Goal: Task Accomplishment & Management: Manage account settings

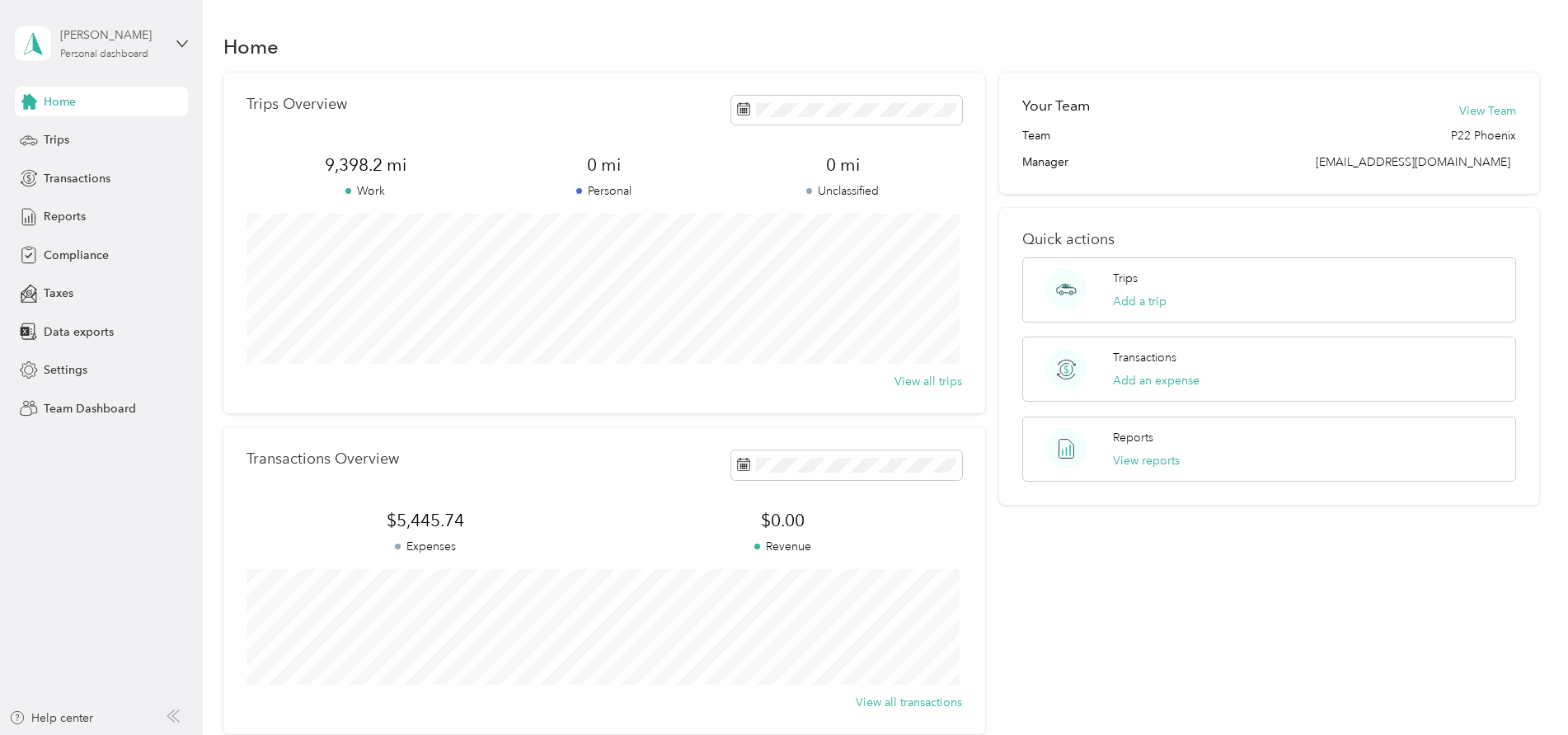
click at [149, 51] on div "Personal dashboard" at bounding box center [103, 54] width 88 height 10
click at [73, 136] on div "Team dashboard" at bounding box center [73, 135] width 88 height 17
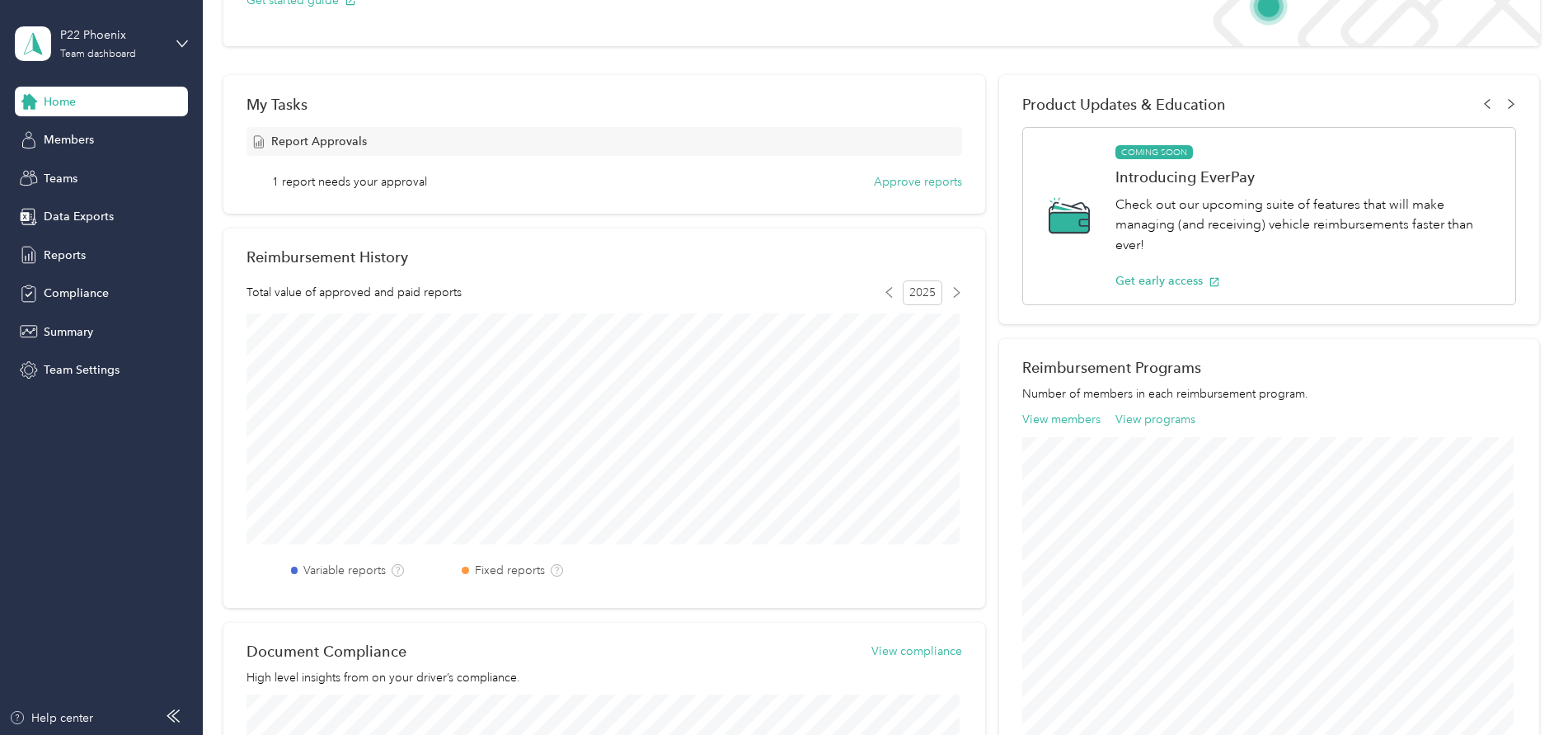
scroll to position [248, 0]
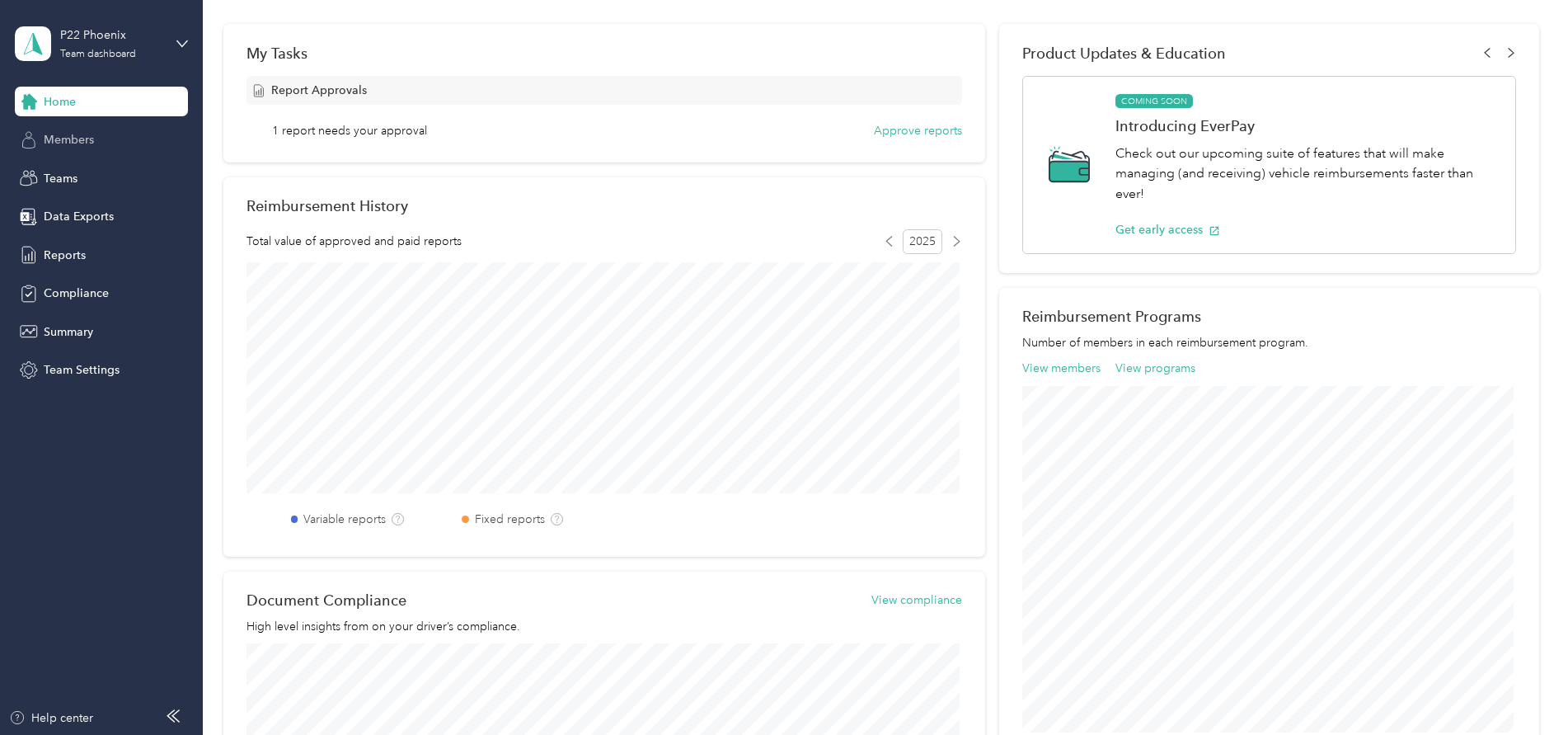
click at [89, 144] on span "Members" at bounding box center [68, 140] width 50 height 17
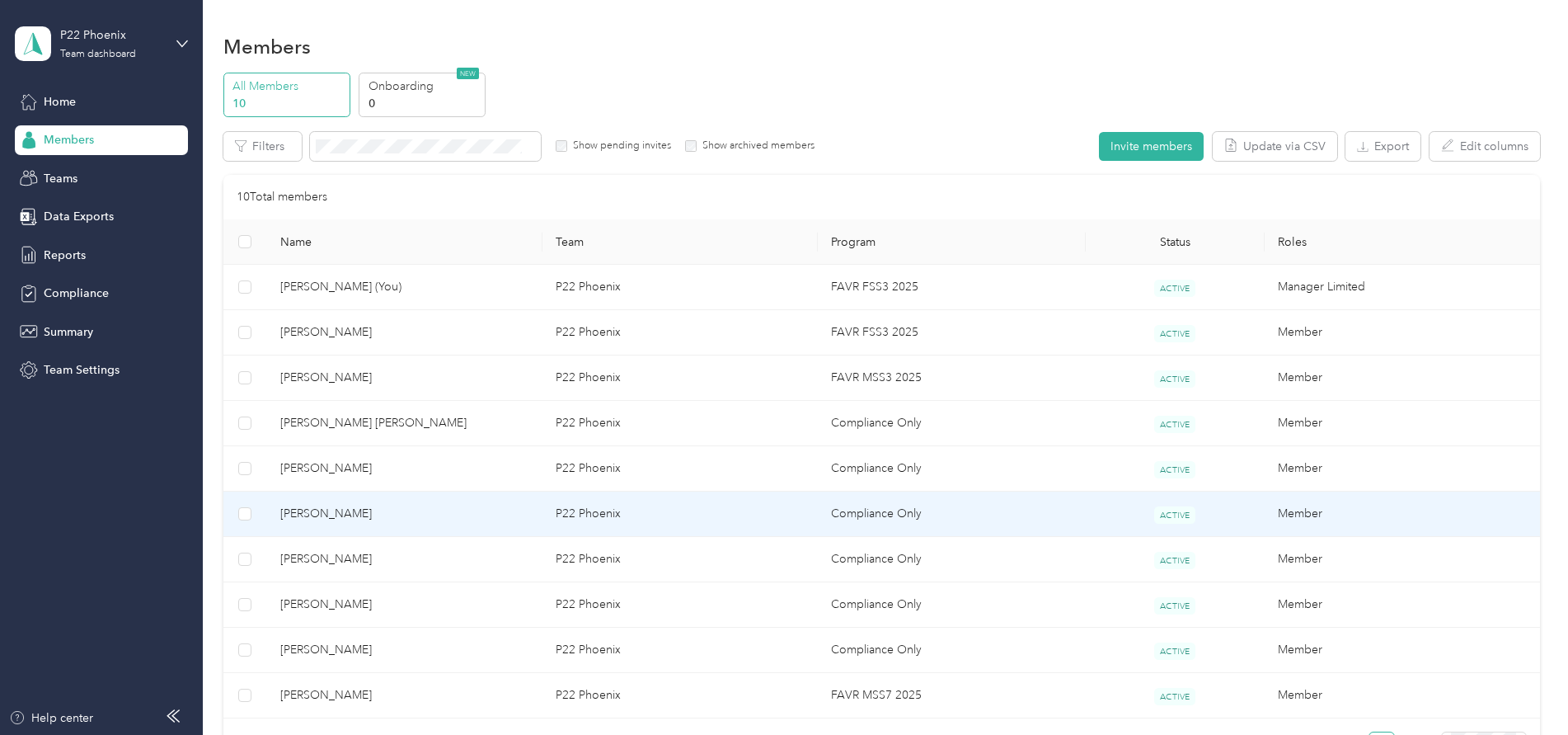
click at [597, 514] on td "P22 Phoenix" at bounding box center [680, 514] width 276 height 45
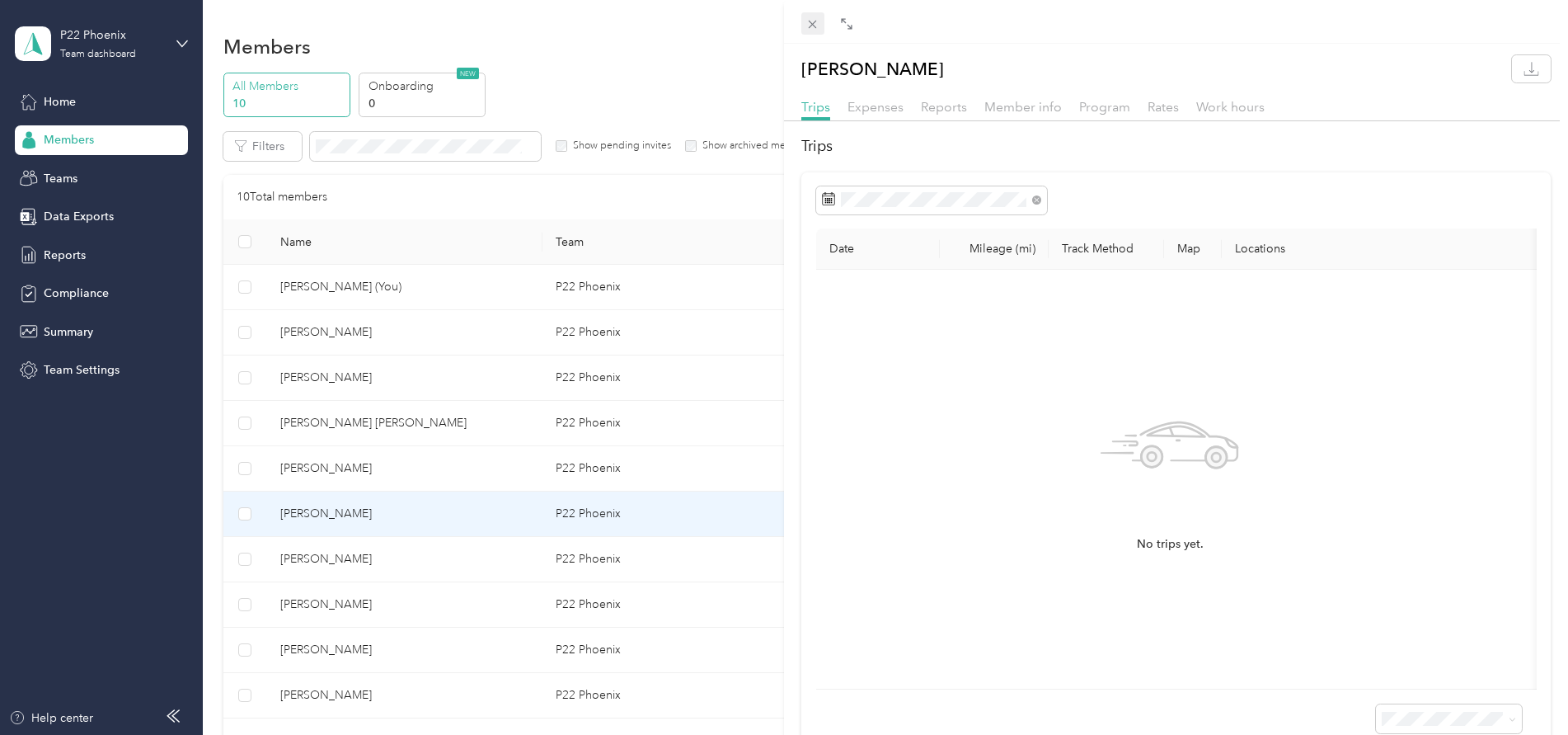
click at [808, 28] on icon at bounding box center [812, 24] width 14 height 14
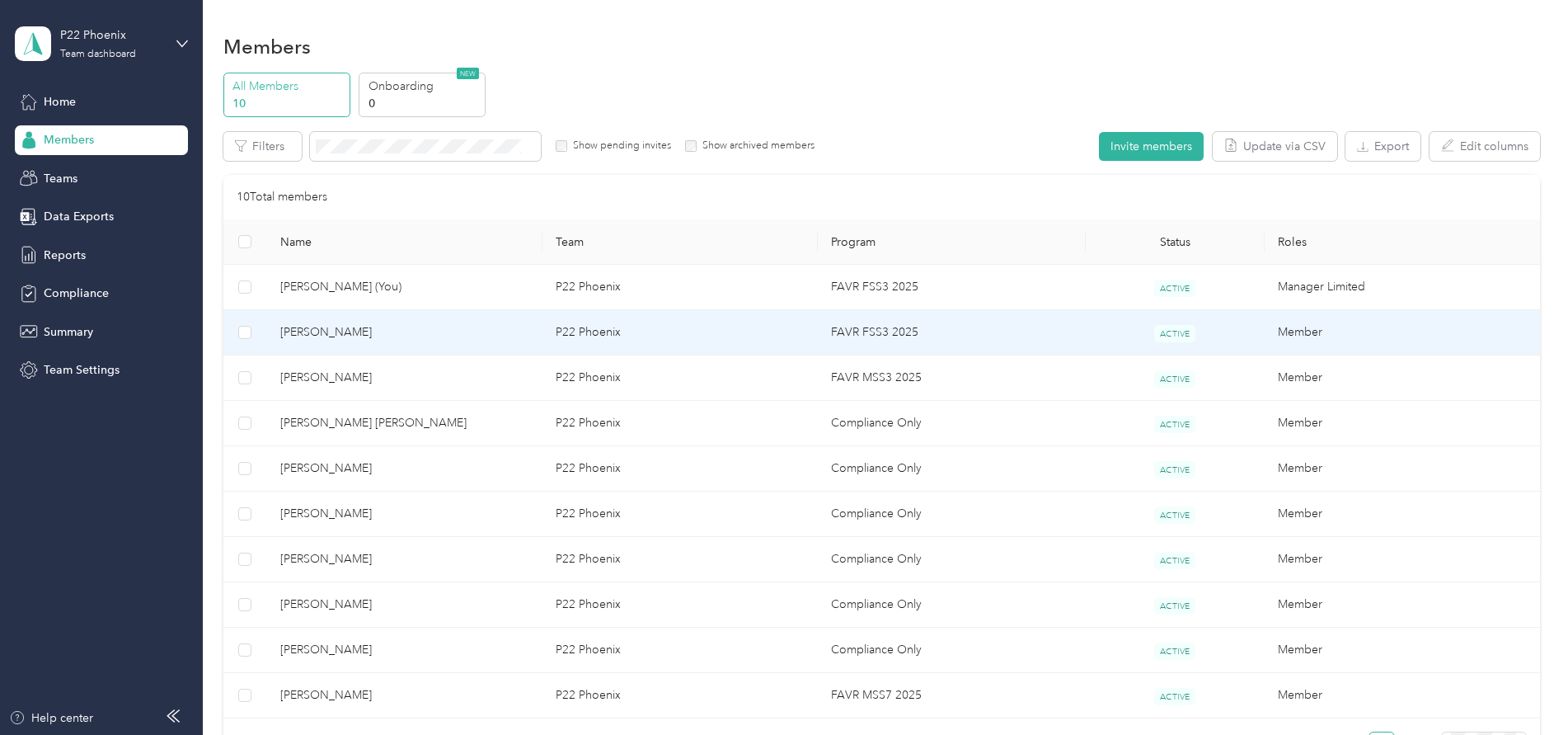
click at [582, 332] on td "P22 Phoenix" at bounding box center [680, 333] width 276 height 45
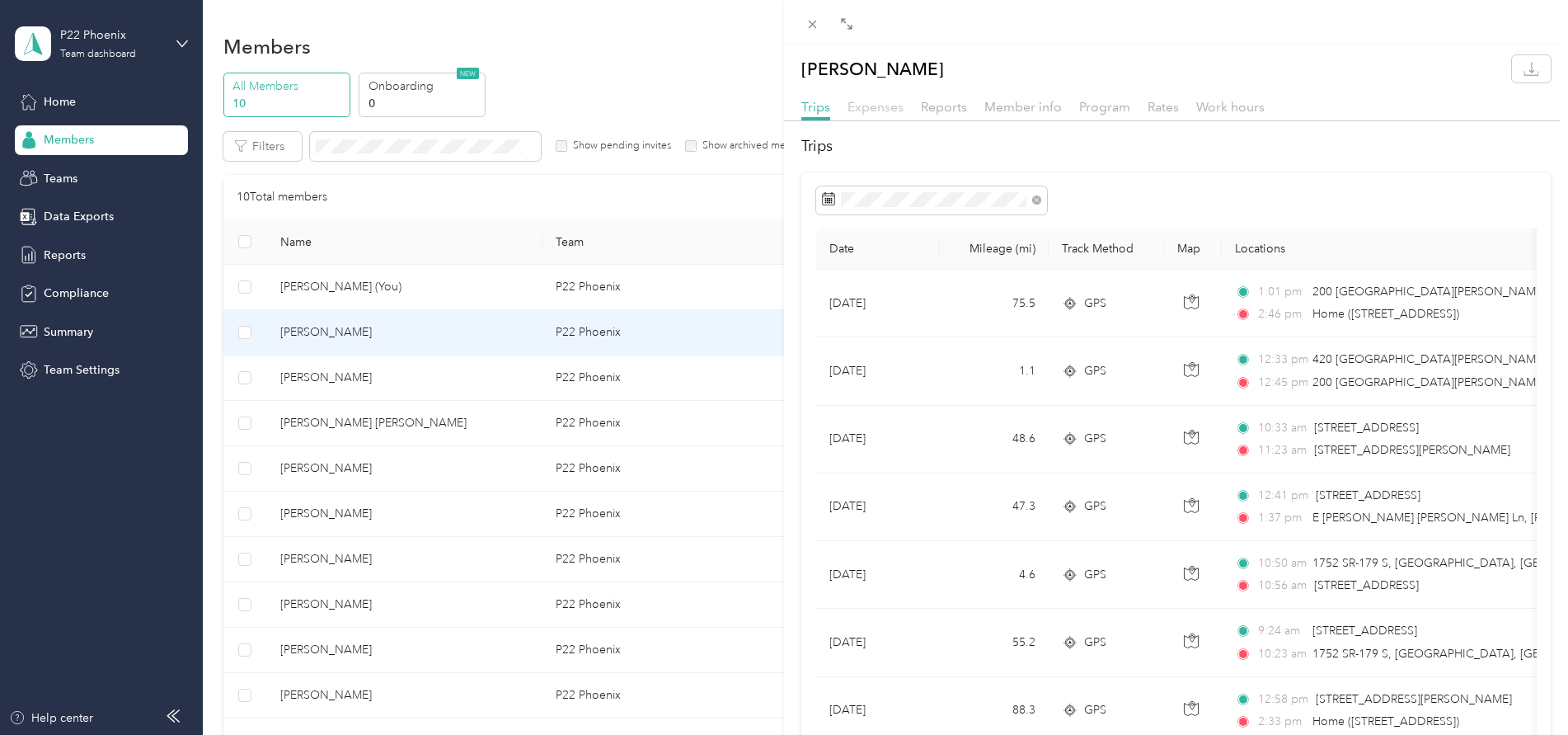
click at [870, 113] on span "Expenses" at bounding box center [876, 106] width 56 height 15
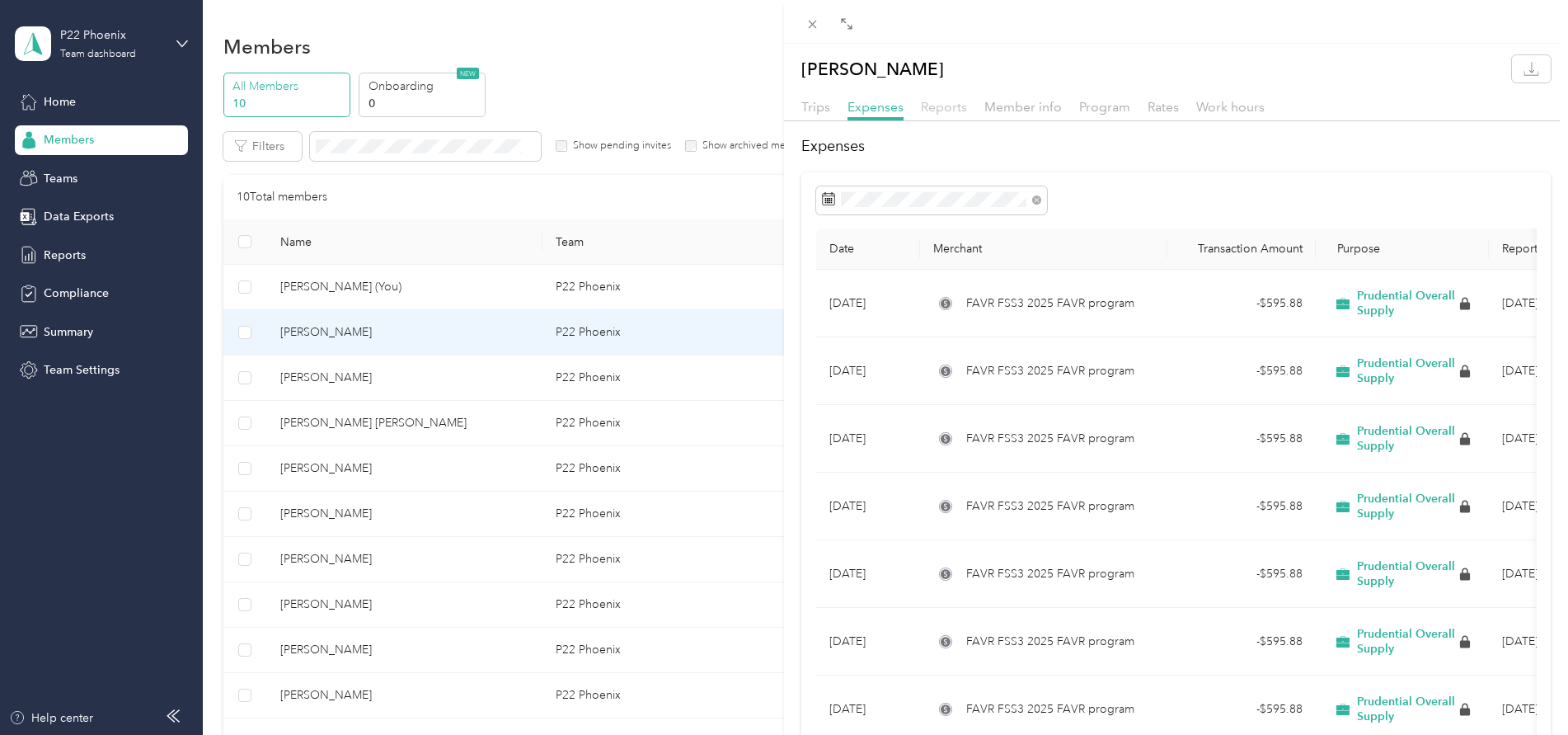
click at [947, 112] on span "Reports" at bounding box center [944, 106] width 46 height 15
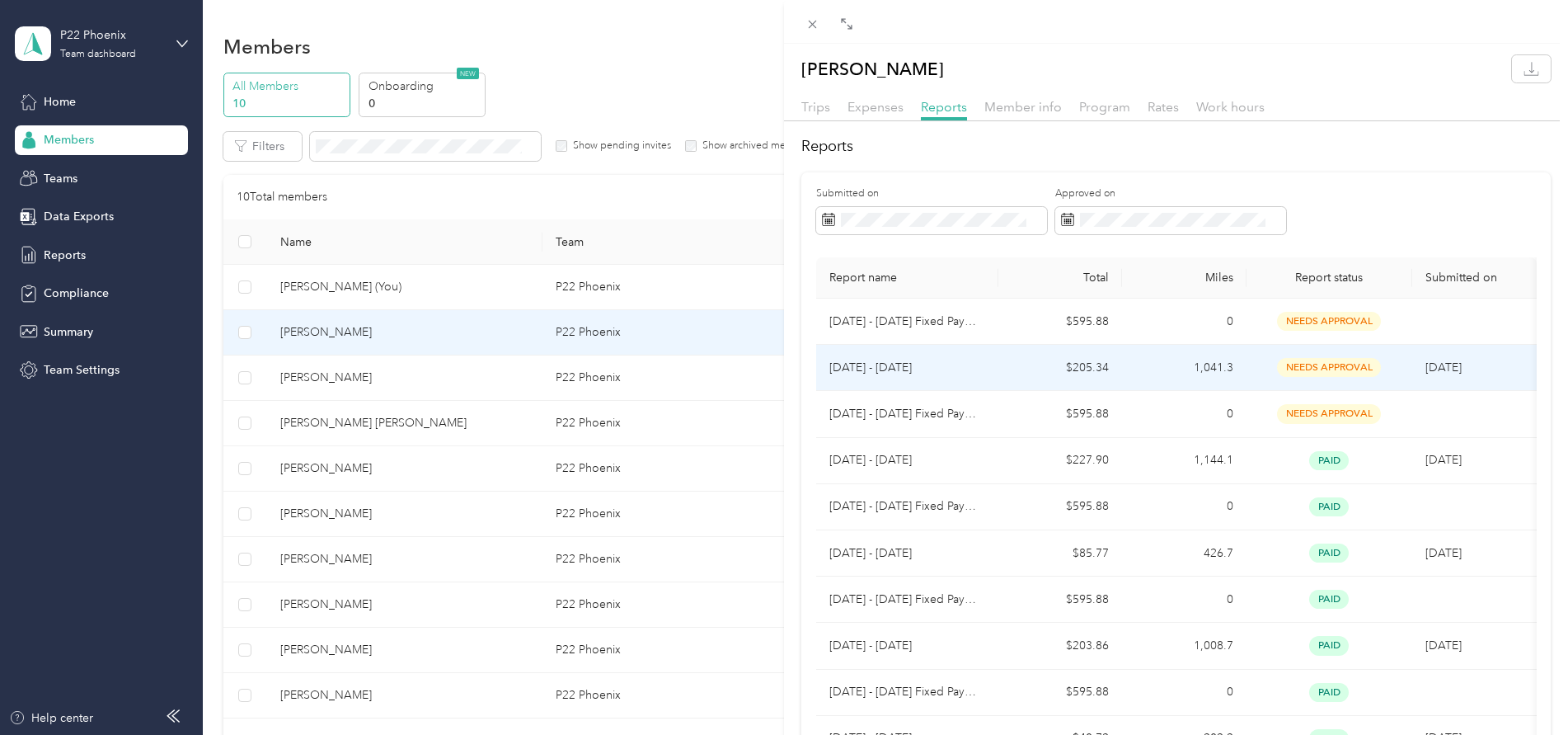
click at [989, 376] on td "[DATE] - [DATE]" at bounding box center [907, 368] width 182 height 46
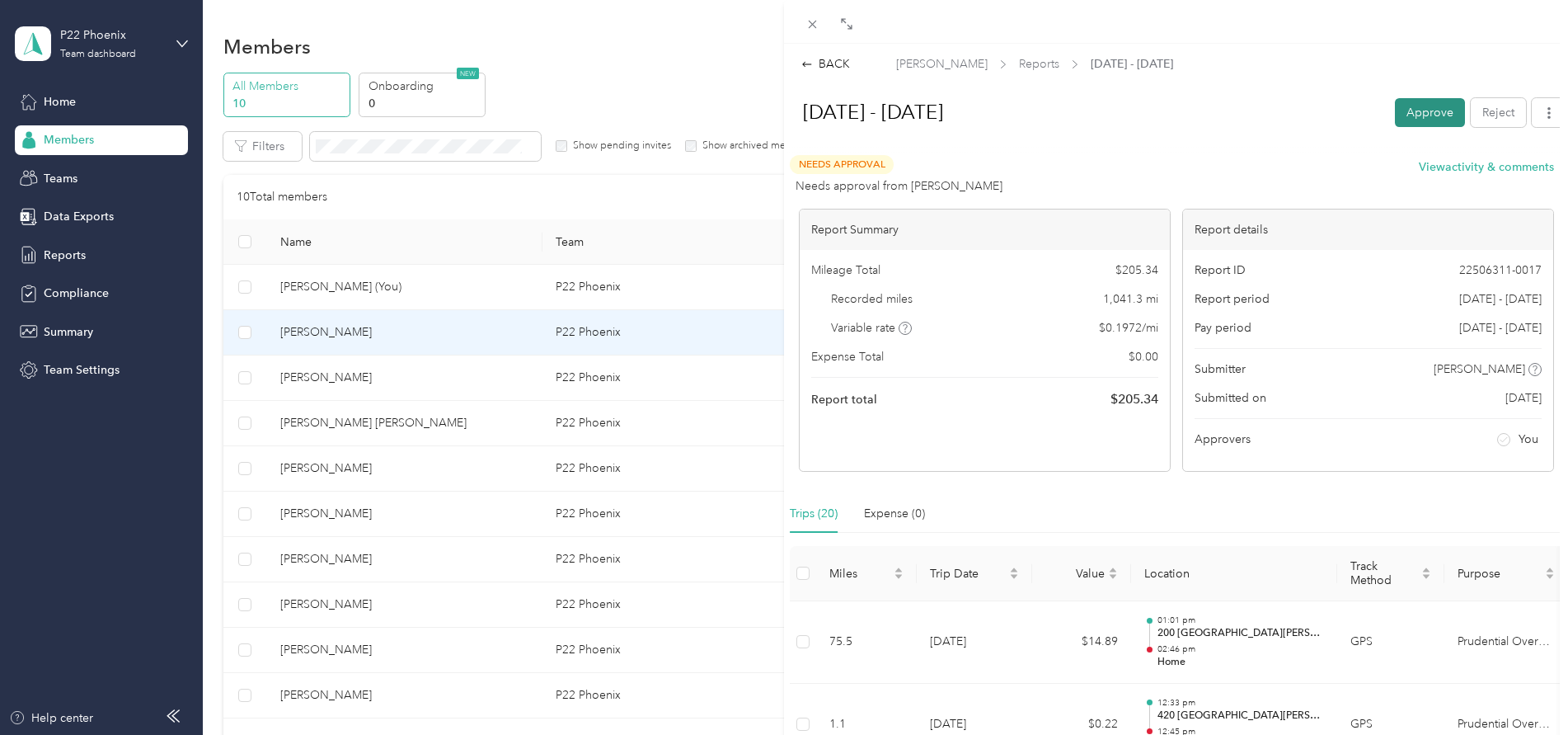
click at [1396, 122] on button "Approve" at bounding box center [1429, 113] width 70 height 29
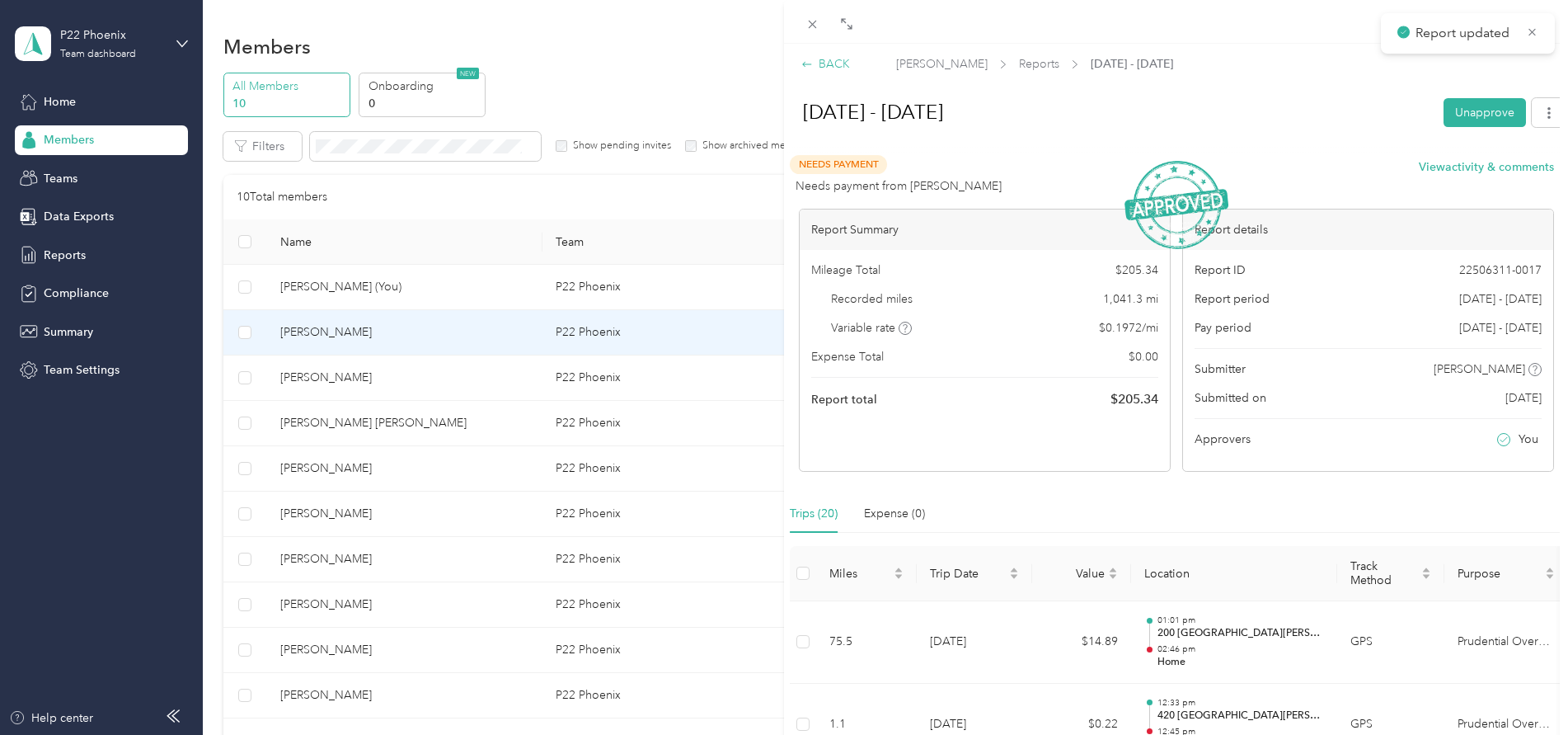
click at [822, 68] on div "BACK" at bounding box center [826, 64] width 49 height 17
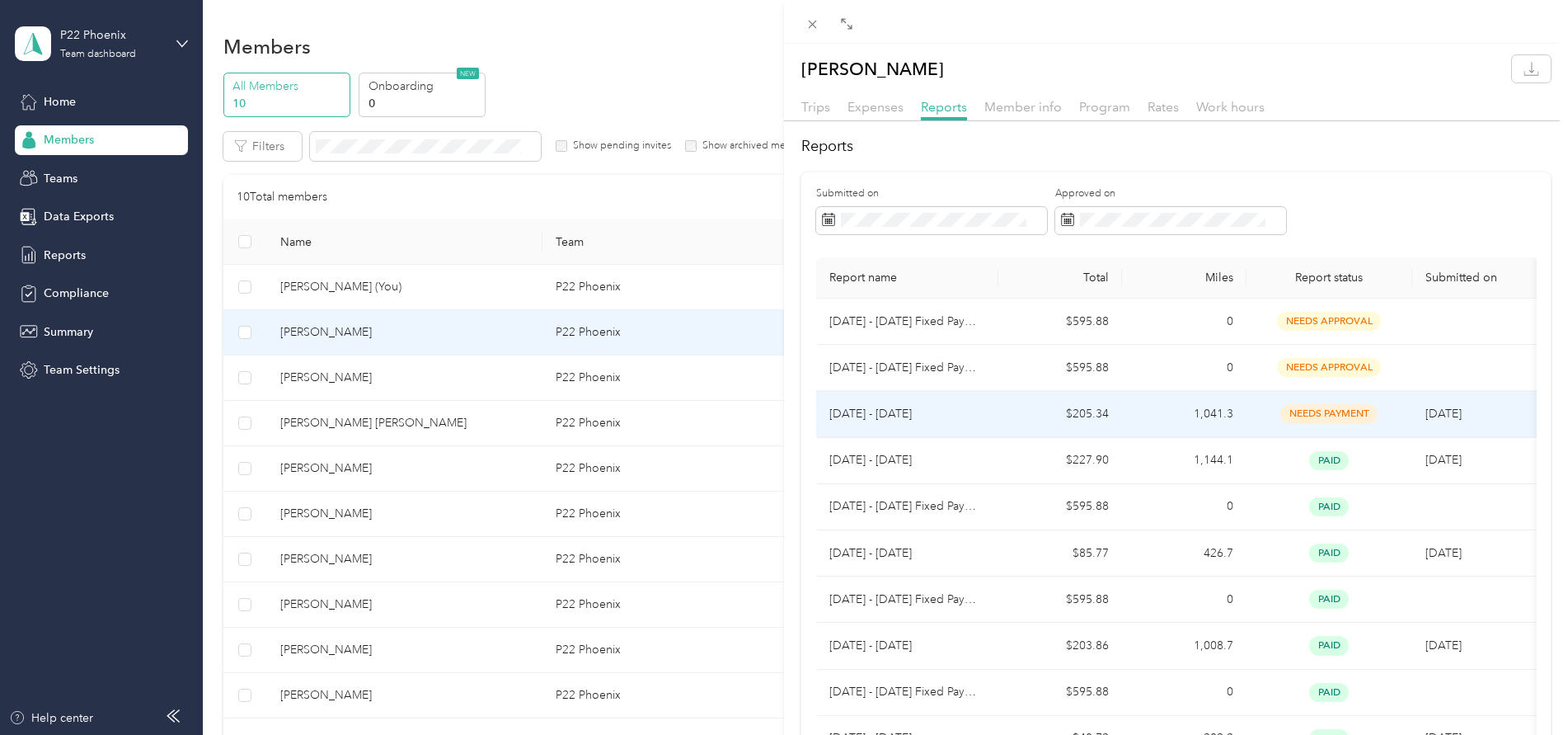
click at [927, 416] on p "[DATE] - [DATE]" at bounding box center [908, 414] width 156 height 18
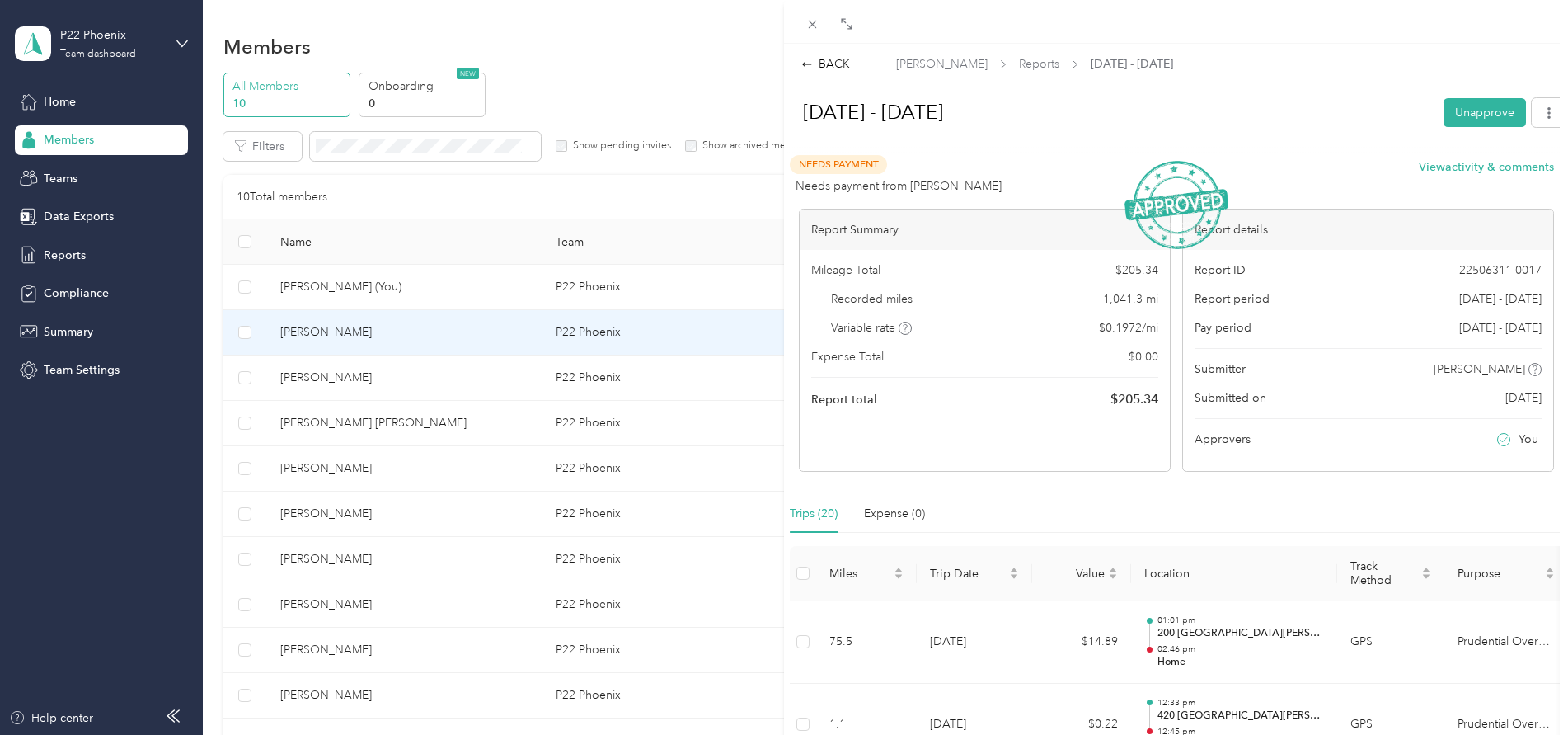
click at [825, 68] on div "BACK" at bounding box center [826, 64] width 49 height 17
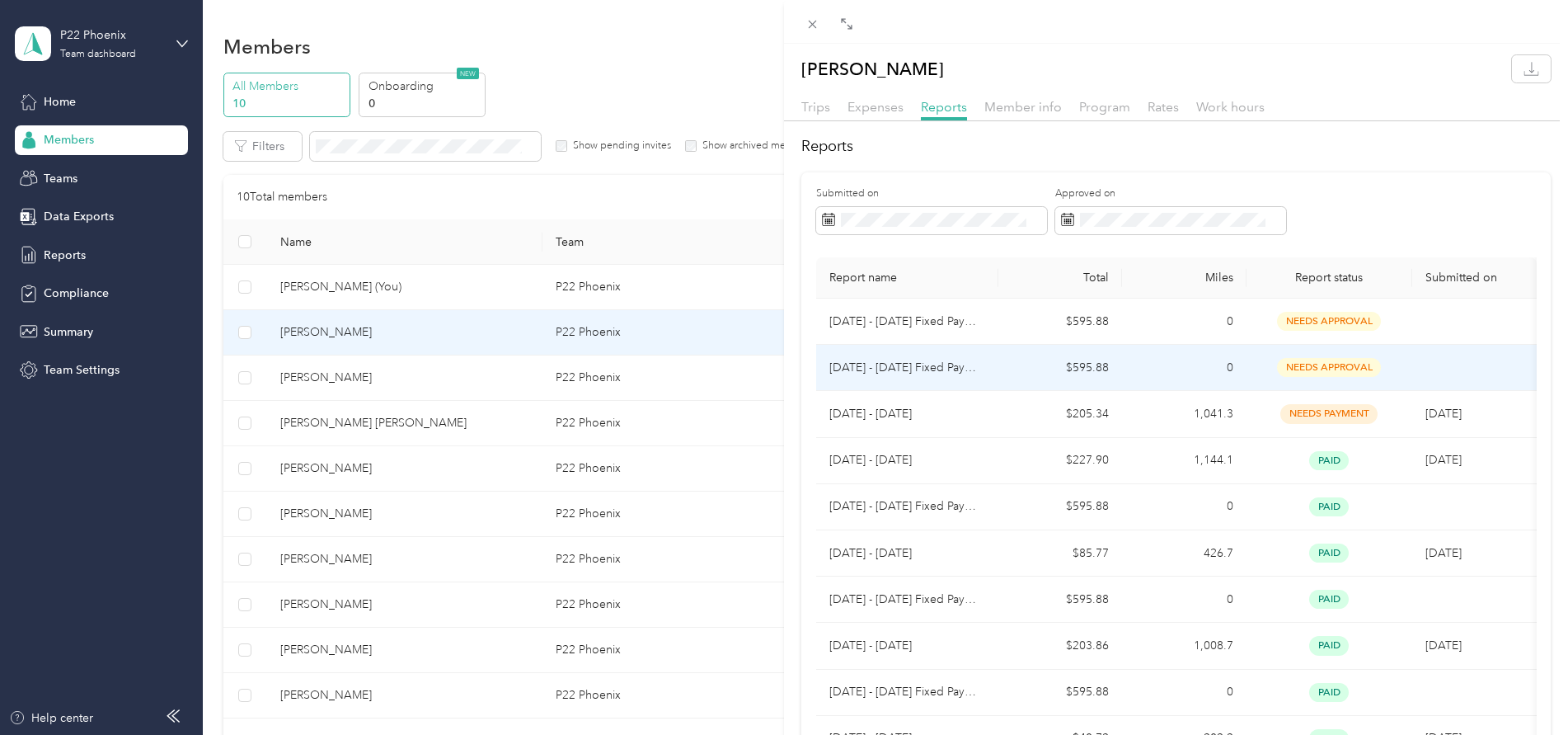
click at [959, 370] on p "[DATE] - [DATE] Fixed Payment" at bounding box center [908, 368] width 156 height 18
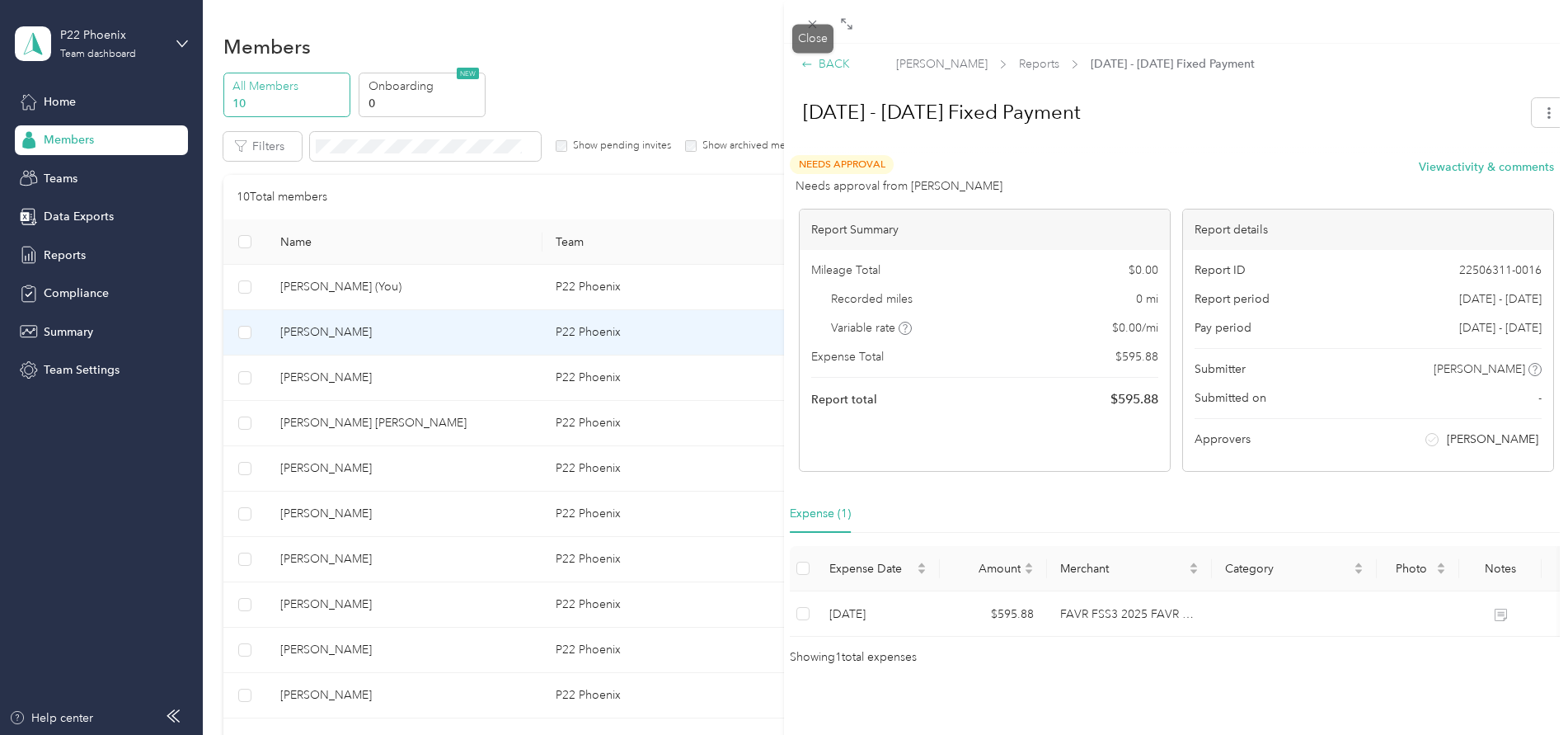
click at [831, 64] on div "BACK" at bounding box center [826, 64] width 49 height 17
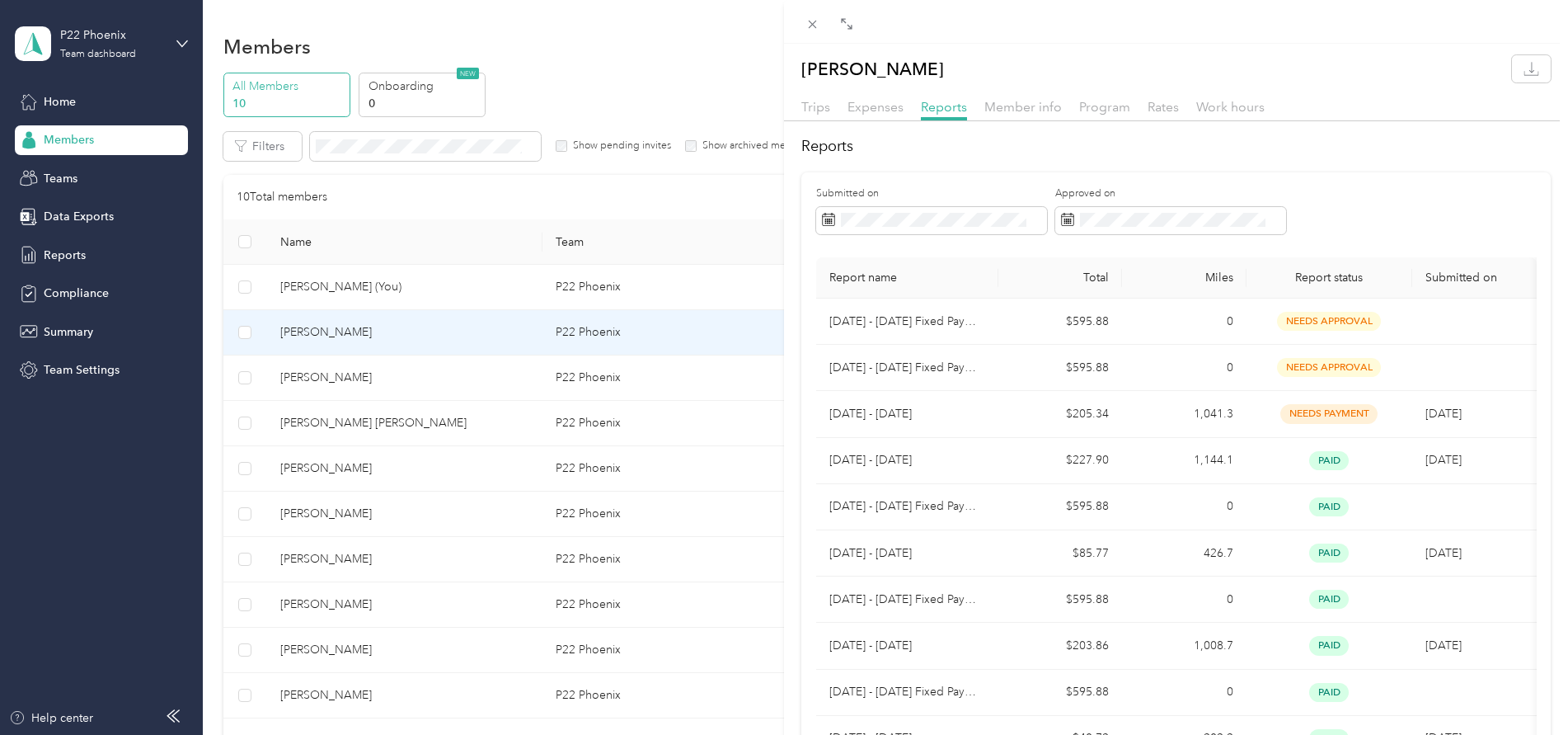
click at [378, 375] on div "[PERSON_NAME] Trips Expenses Reports Member info Program Rates Work hours Repor…" at bounding box center [784, 368] width 1568 height 735
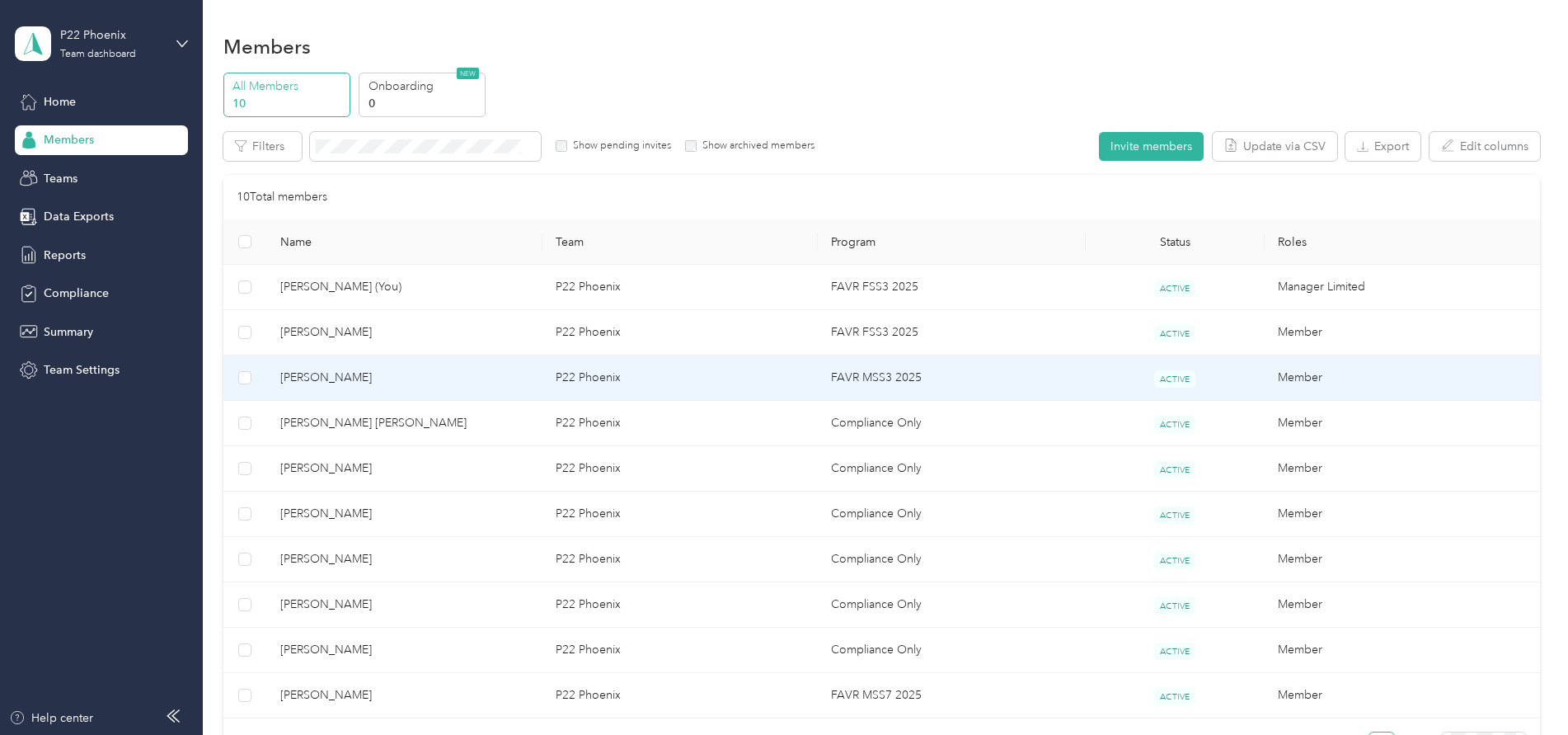
click at [366, 384] on span "[PERSON_NAME]" at bounding box center [404, 377] width 249 height 18
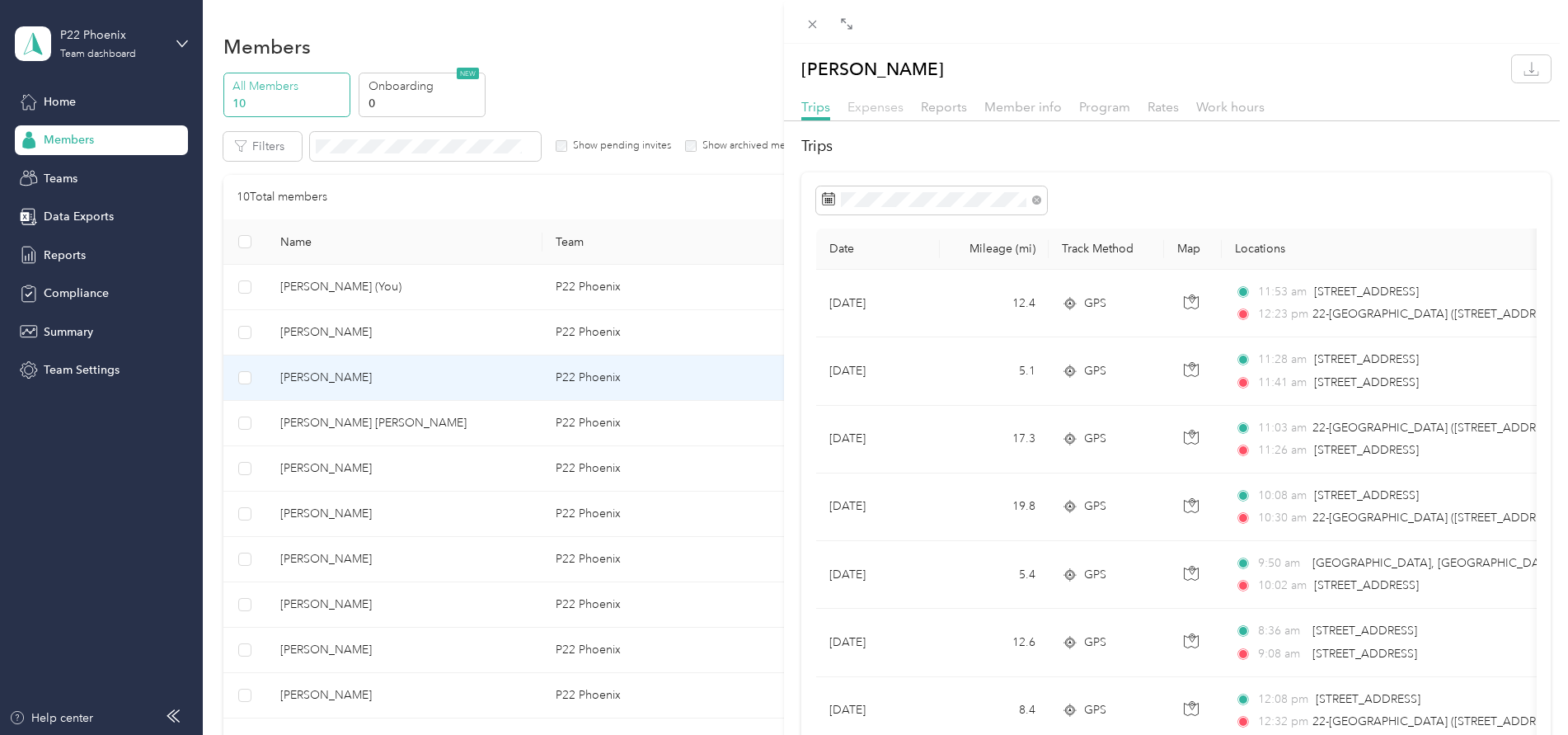
click at [891, 111] on span "Expenses" at bounding box center [876, 106] width 56 height 15
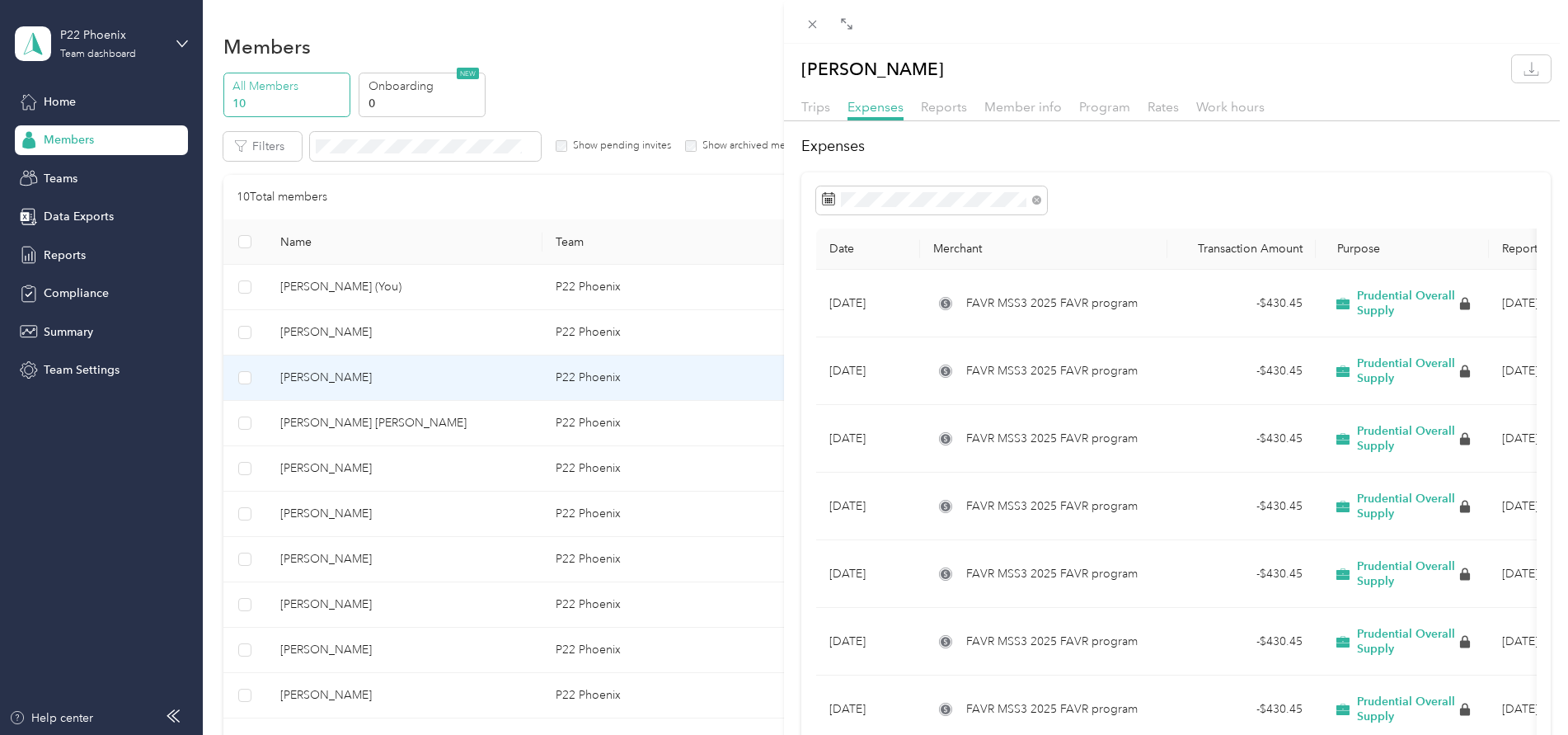
click at [639, 51] on div "[PERSON_NAME] Trips Expenses Reports Member info Program Rates Work hours Expen…" at bounding box center [784, 368] width 1568 height 735
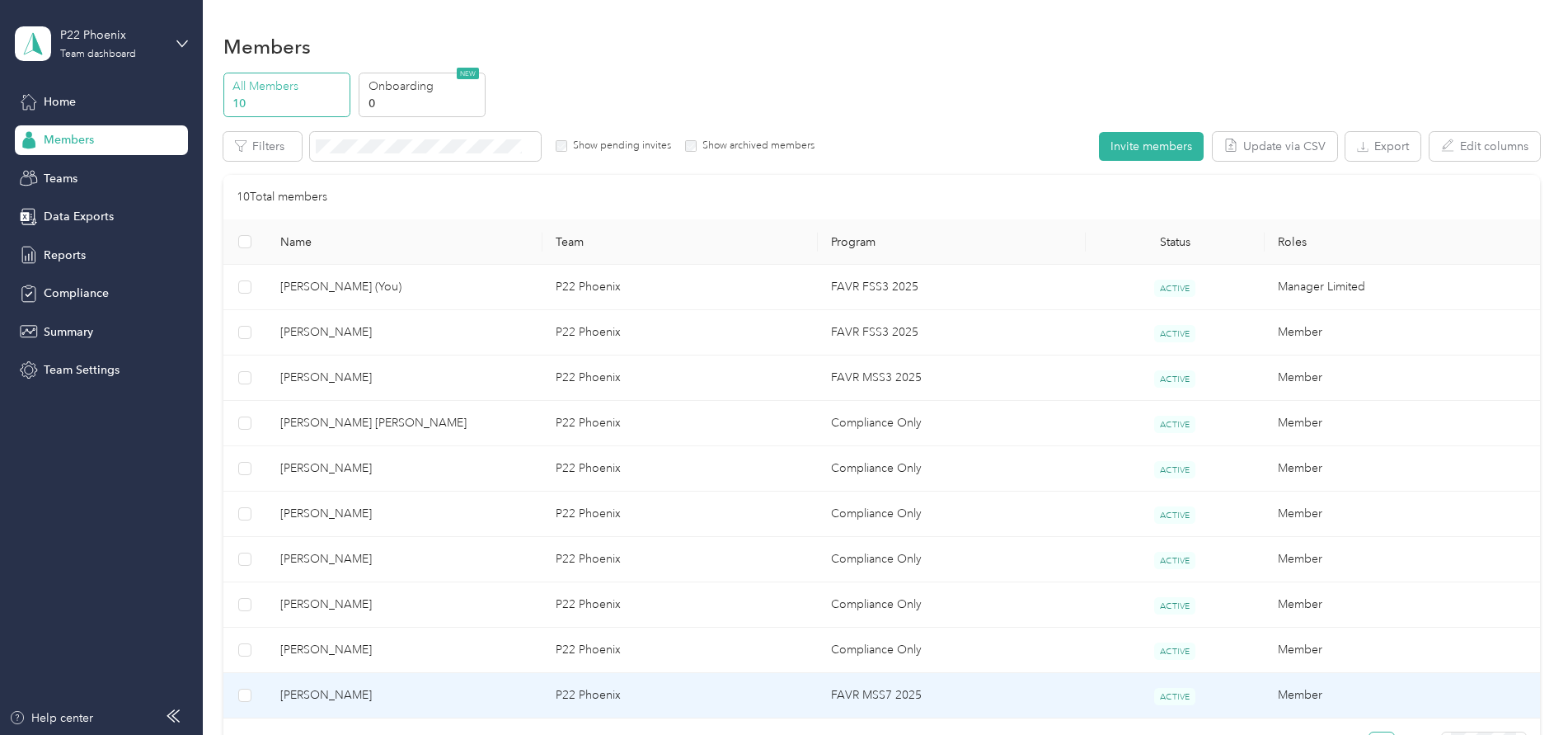
click at [399, 701] on span "[PERSON_NAME]" at bounding box center [404, 695] width 249 height 18
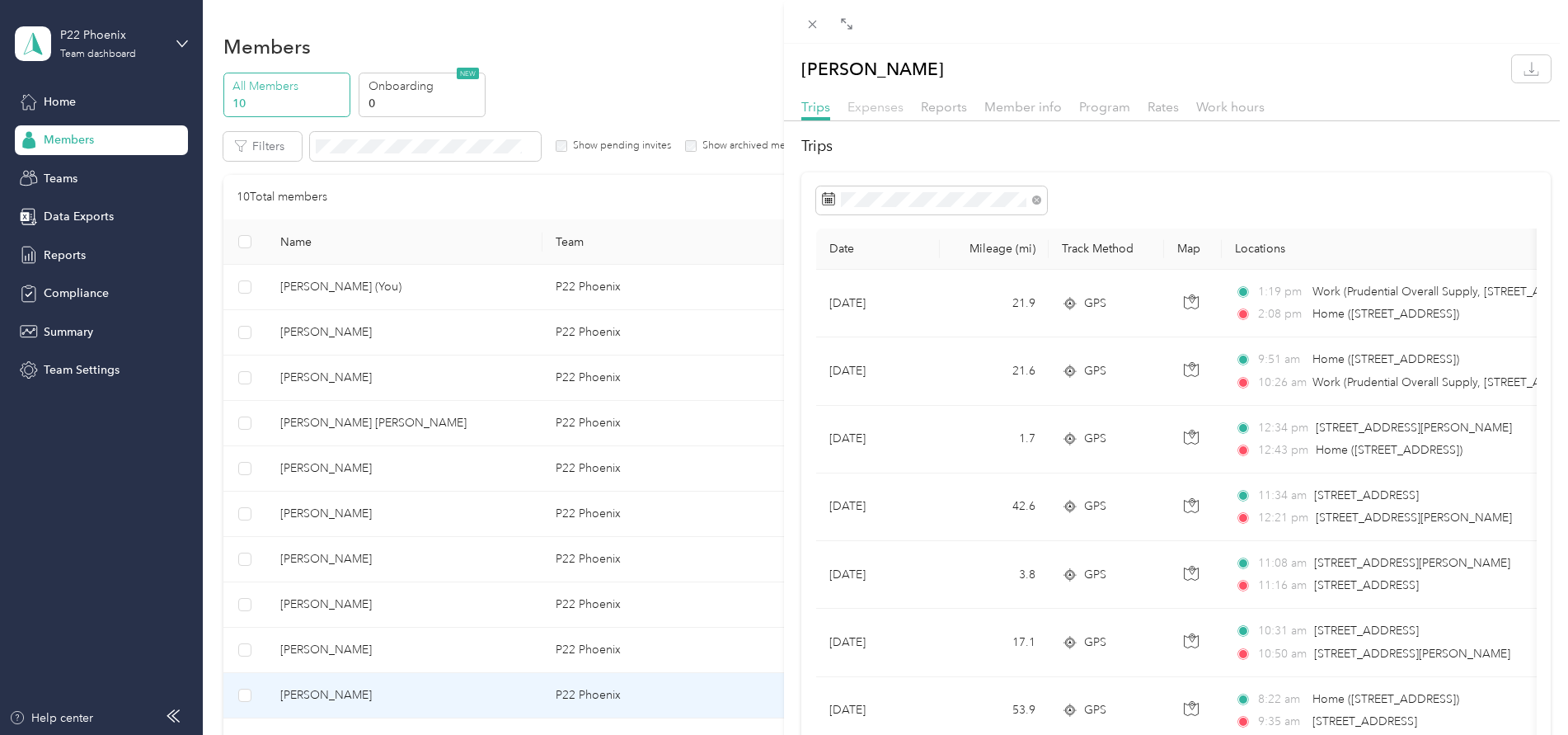
click at [874, 109] on span "Expenses" at bounding box center [876, 106] width 56 height 15
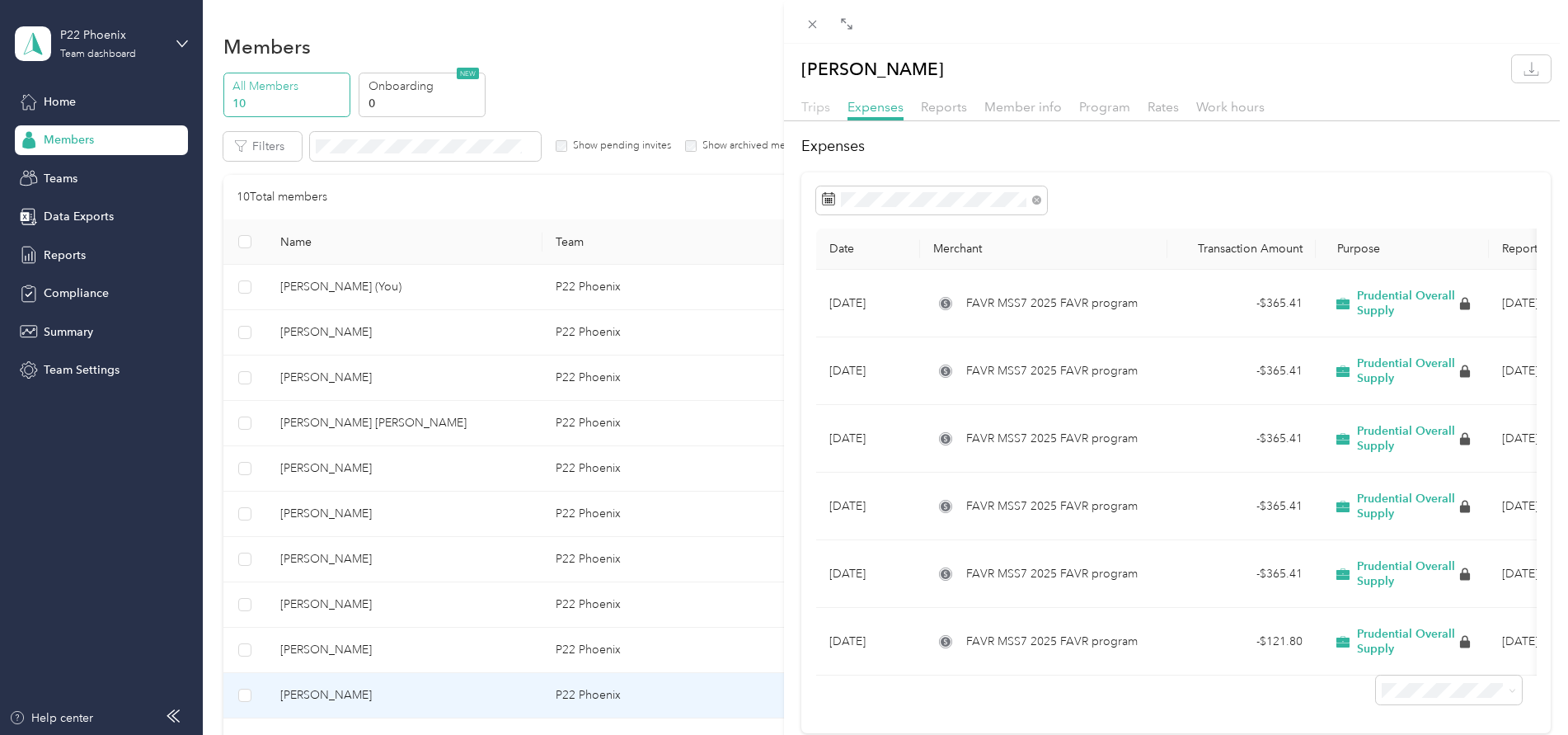
click at [807, 107] on span "Trips" at bounding box center [816, 106] width 29 height 15
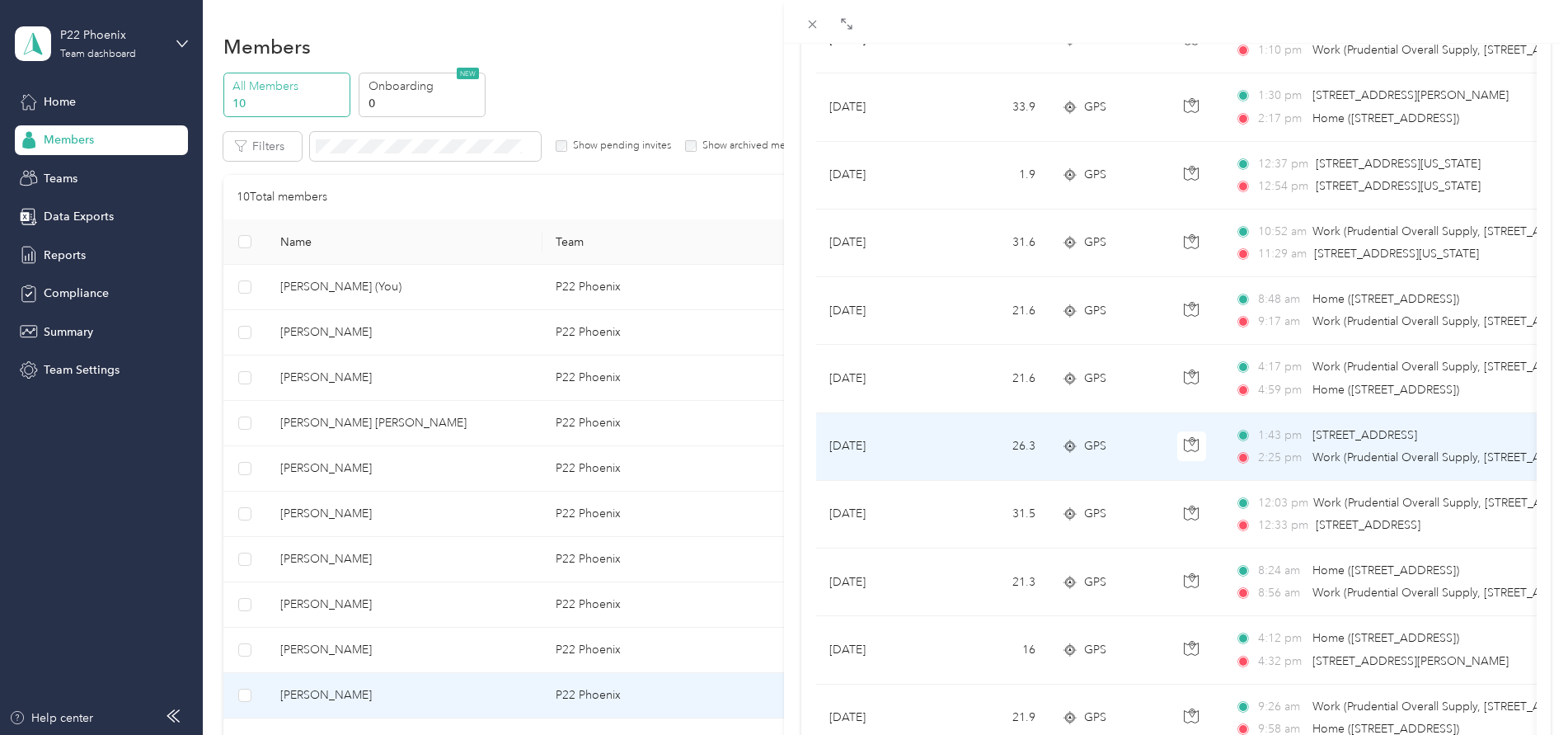
scroll to position [825, 0]
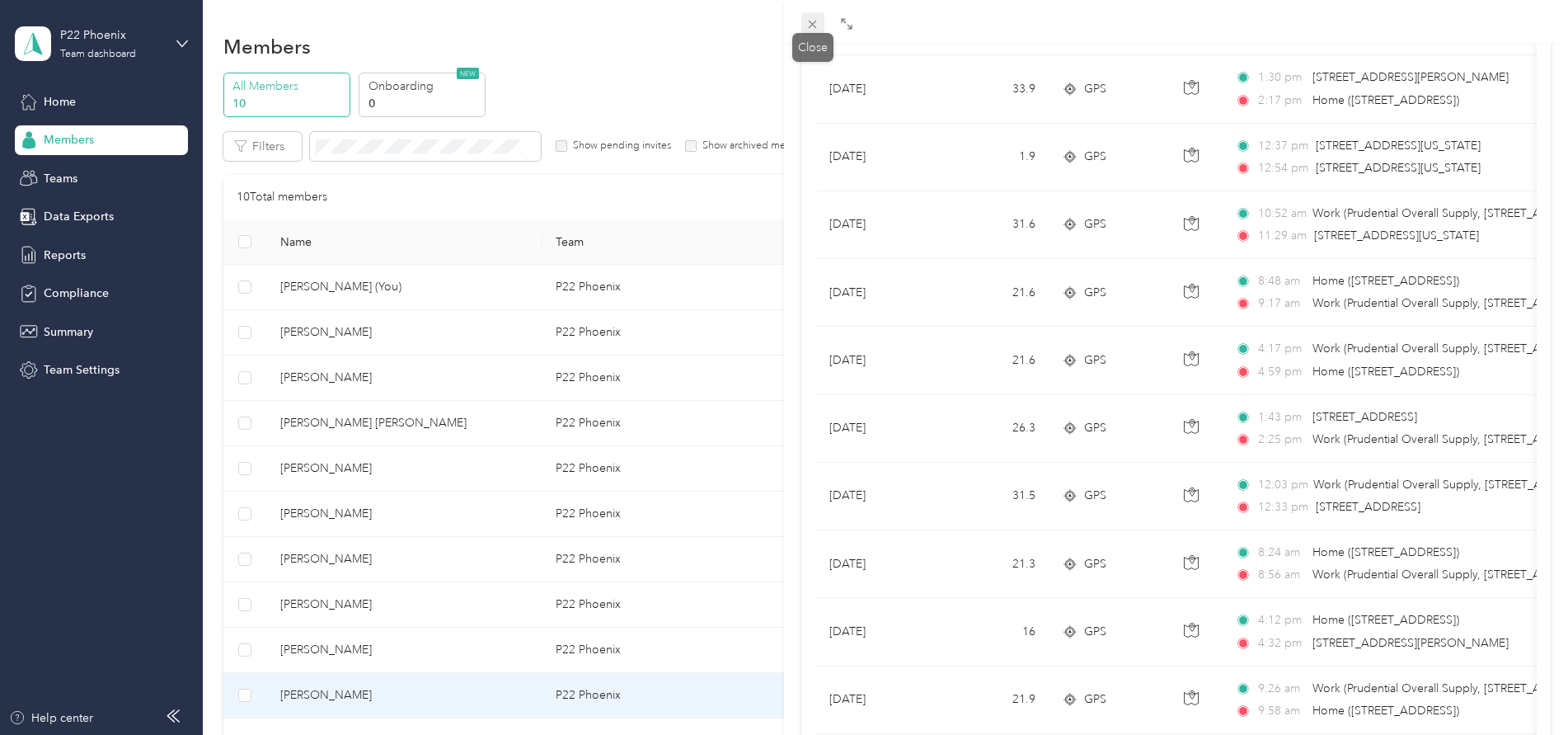
click at [807, 21] on icon at bounding box center [812, 24] width 14 height 14
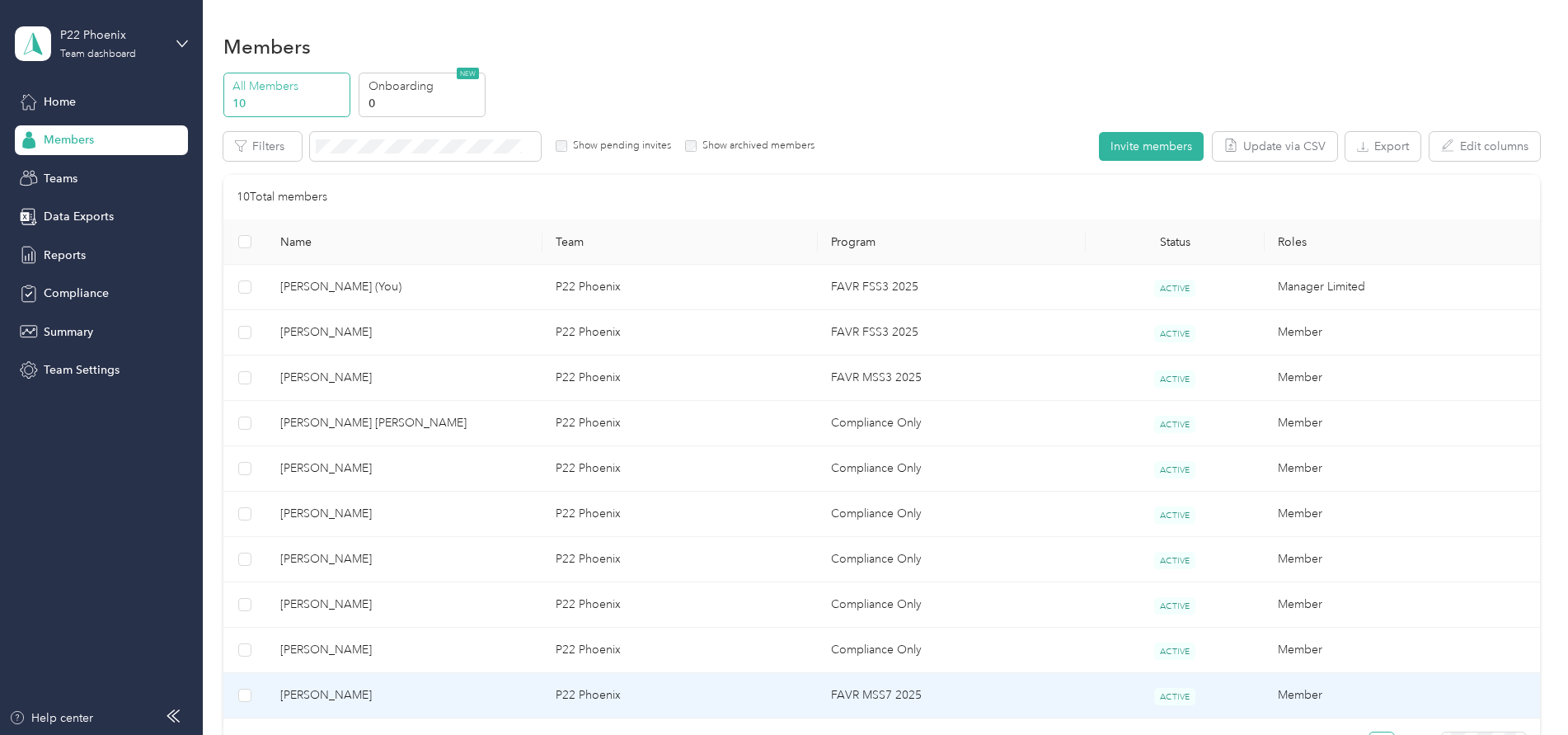
scroll to position [95, 0]
